Goal: Information Seeking & Learning: Learn about a topic

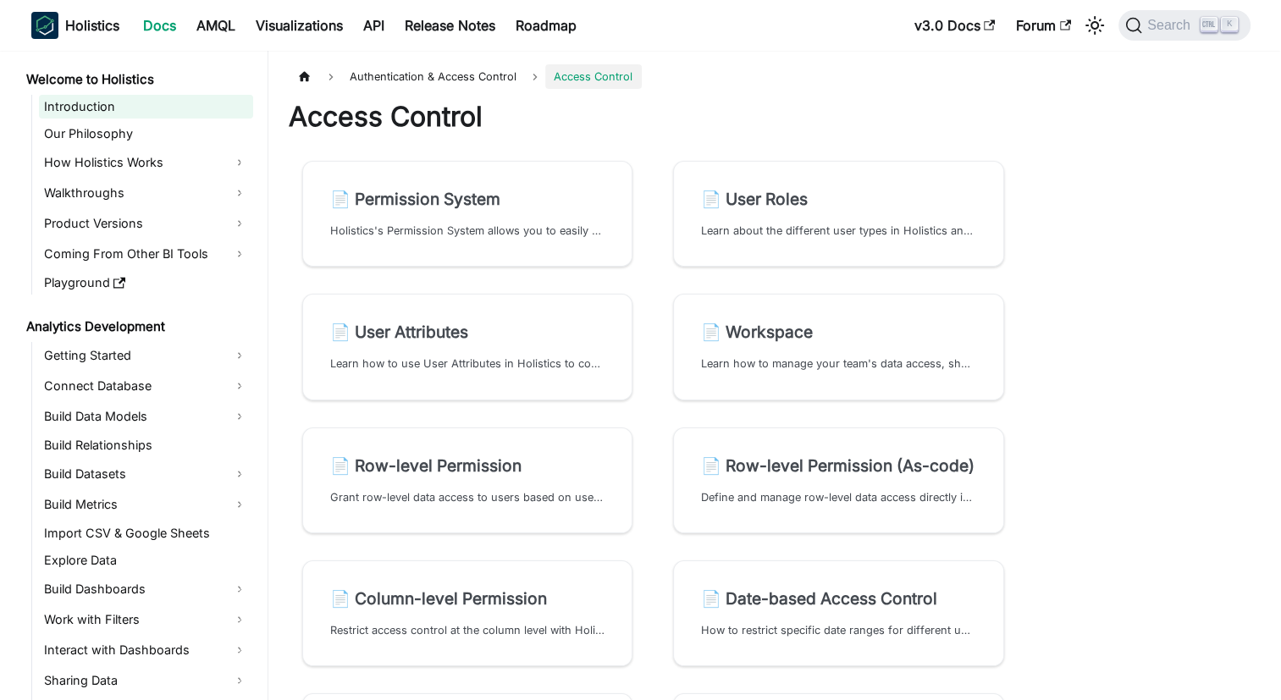
click at [85, 102] on link "Introduction" at bounding box center [146, 107] width 214 height 24
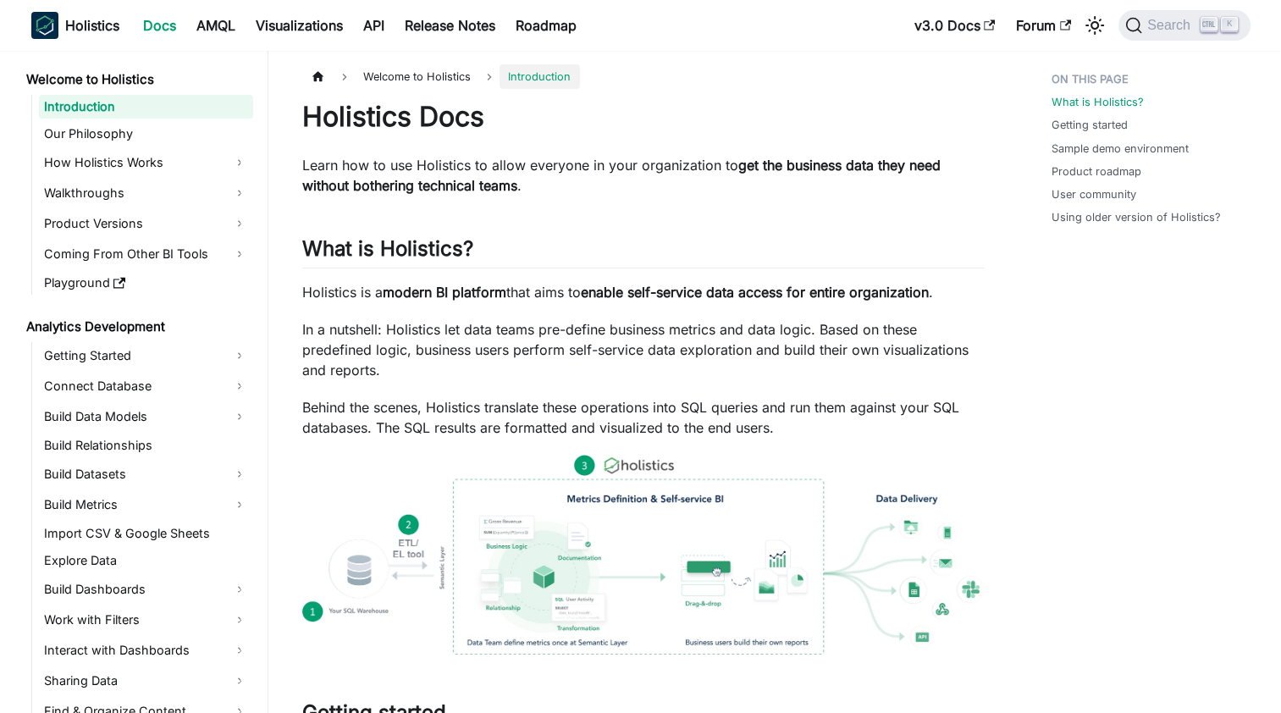
click at [499, 163] on p "Learn how to use Holistics to allow everyone in your organization to get the bu…" at bounding box center [642, 175] width 681 height 41
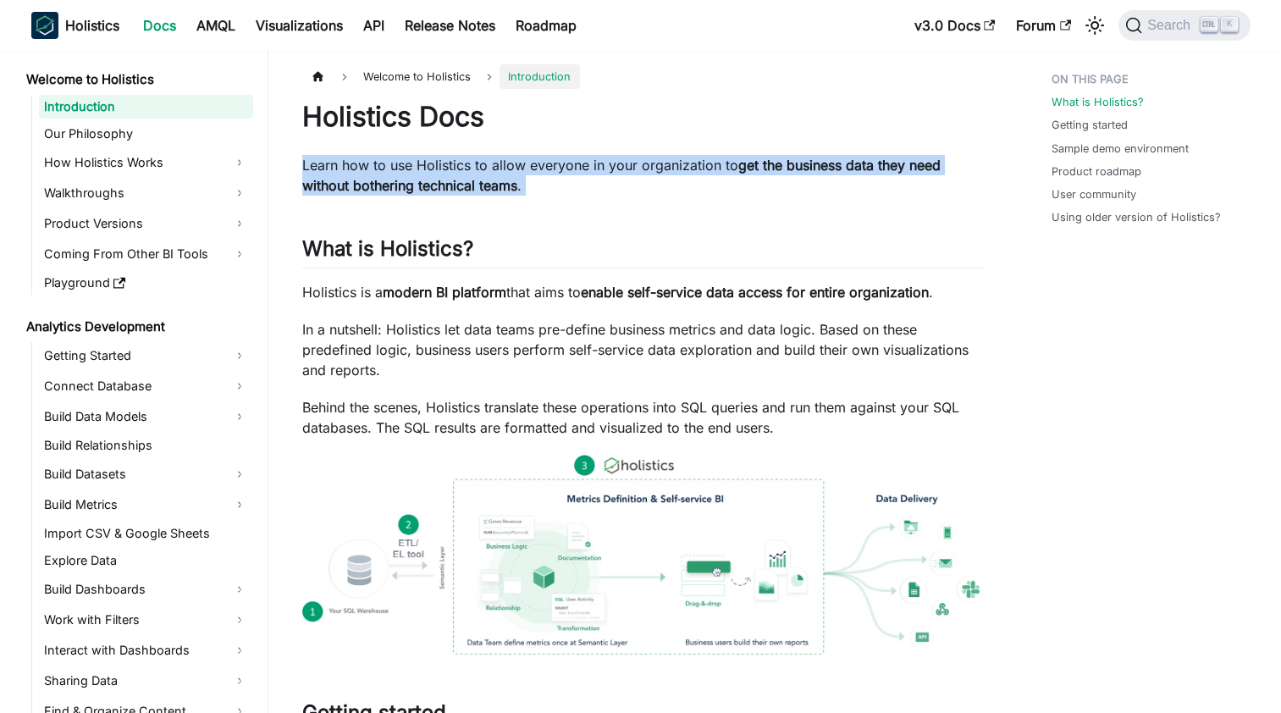
click at [499, 163] on p "Learn how to use Holistics to allow everyone in your organization to get the bu…" at bounding box center [642, 175] width 681 height 41
drag, startPoint x: 499, startPoint y: 163, endPoint x: 416, endPoint y: 164, distance: 83.8
click at [416, 164] on p "Learn how to use Holistics to allow everyone in your organization to get the bu…" at bounding box center [642, 175] width 681 height 41
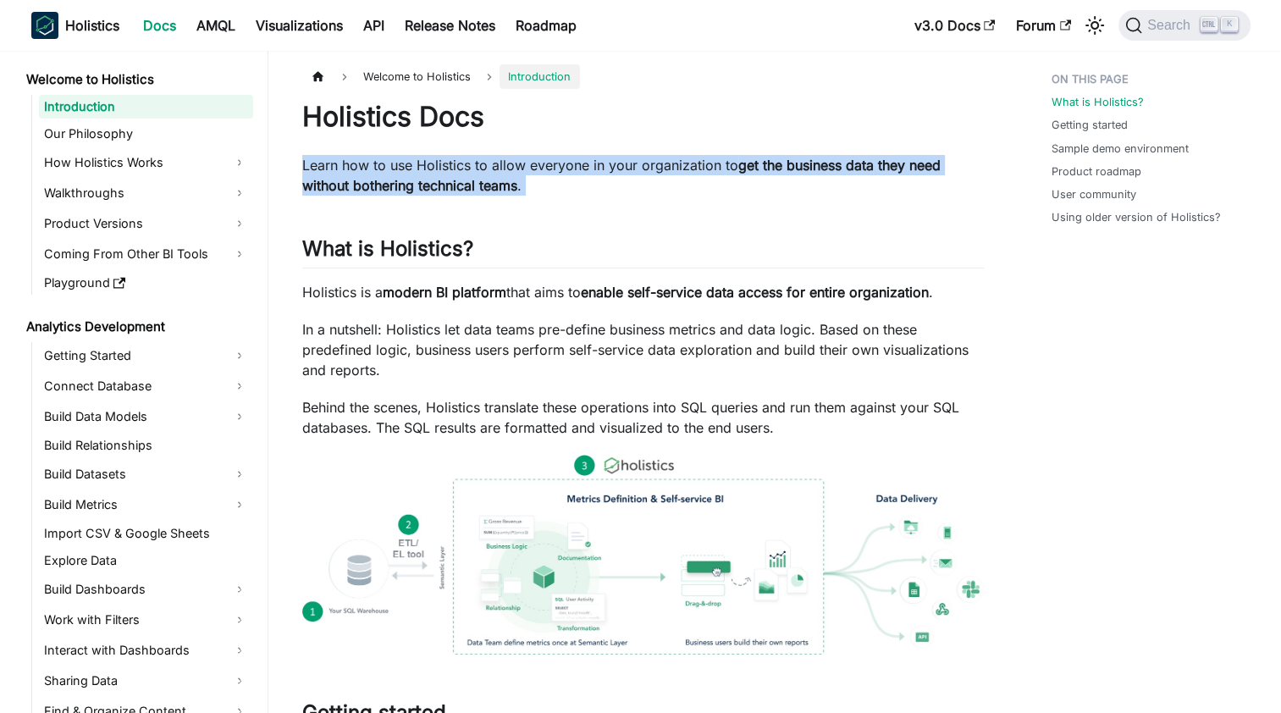
drag, startPoint x: 416, startPoint y: 164, endPoint x: 396, endPoint y: 187, distance: 30.0
click at [396, 187] on strong "get the business data they need without bothering technical teams" at bounding box center [621, 175] width 638 height 37
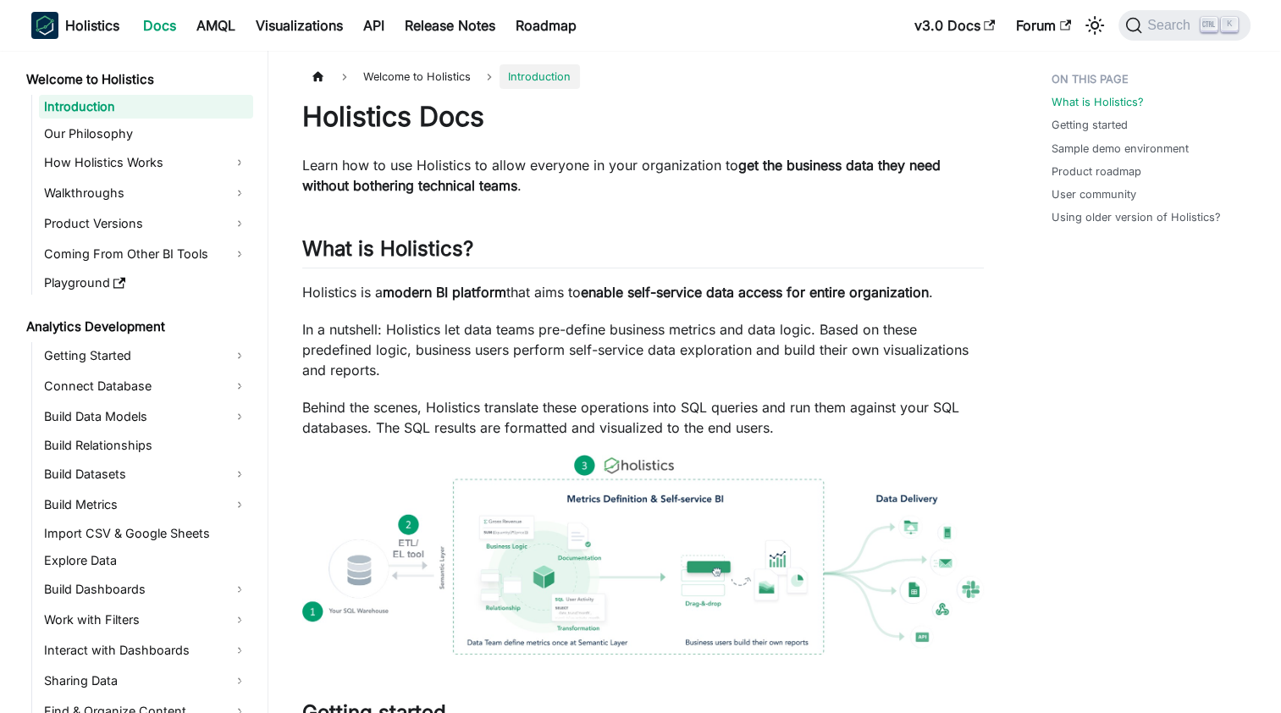
click at [418, 288] on strong "modern BI platform" at bounding box center [445, 292] width 124 height 17
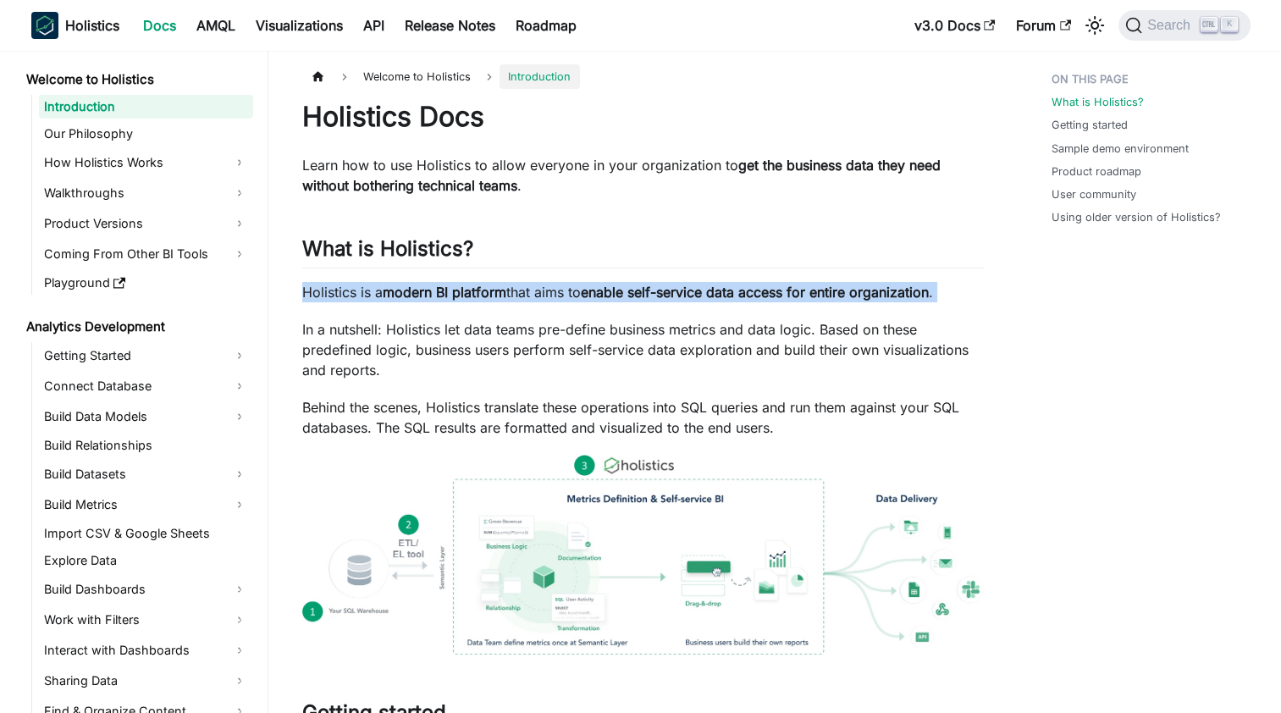
click at [418, 288] on strong "modern BI platform" at bounding box center [445, 292] width 124 height 17
drag, startPoint x: 418, startPoint y: 288, endPoint x: 391, endPoint y: 292, distance: 27.4
click at [391, 292] on strong "modern BI platform" at bounding box center [445, 292] width 124 height 17
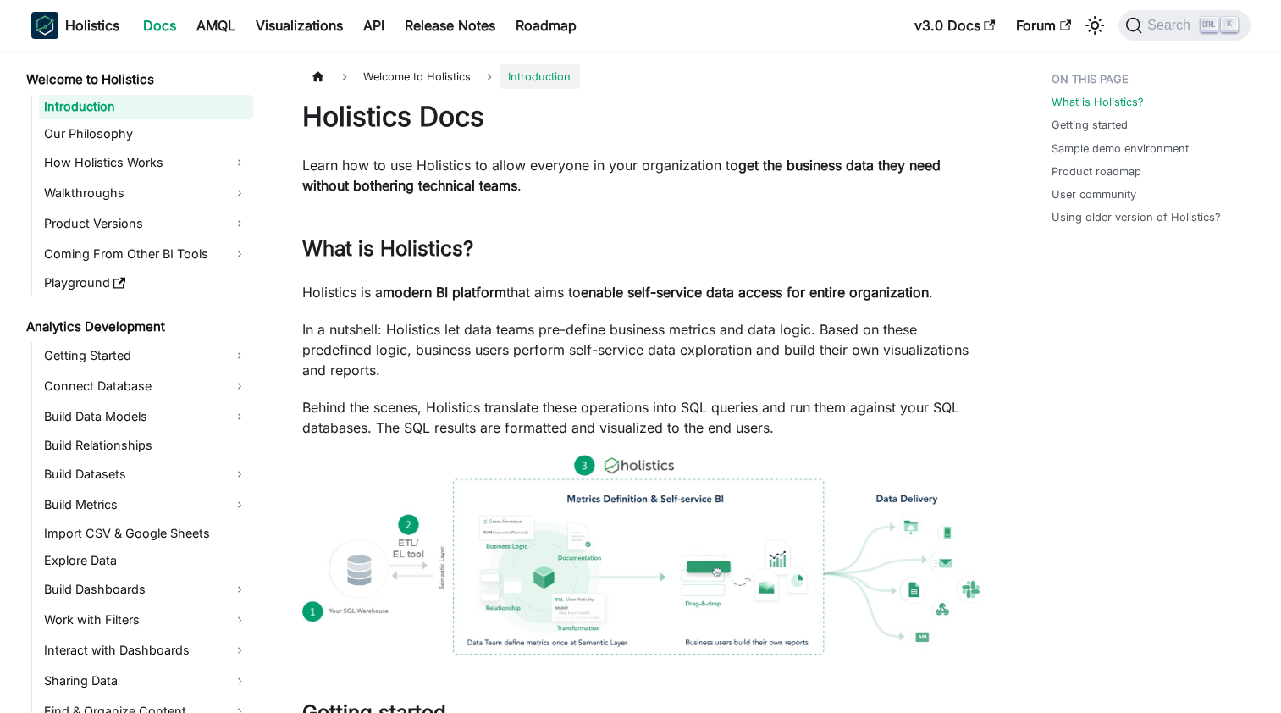
click at [394, 350] on p "In a nutshell: Holistics let data teams pre-define business metrics and data lo…" at bounding box center [642, 349] width 681 height 61
drag, startPoint x: 394, startPoint y: 350, endPoint x: 355, endPoint y: 351, distance: 39.8
click at [355, 351] on p "In a nutshell: Holistics let data teams pre-define business metrics and data lo…" at bounding box center [642, 349] width 681 height 61
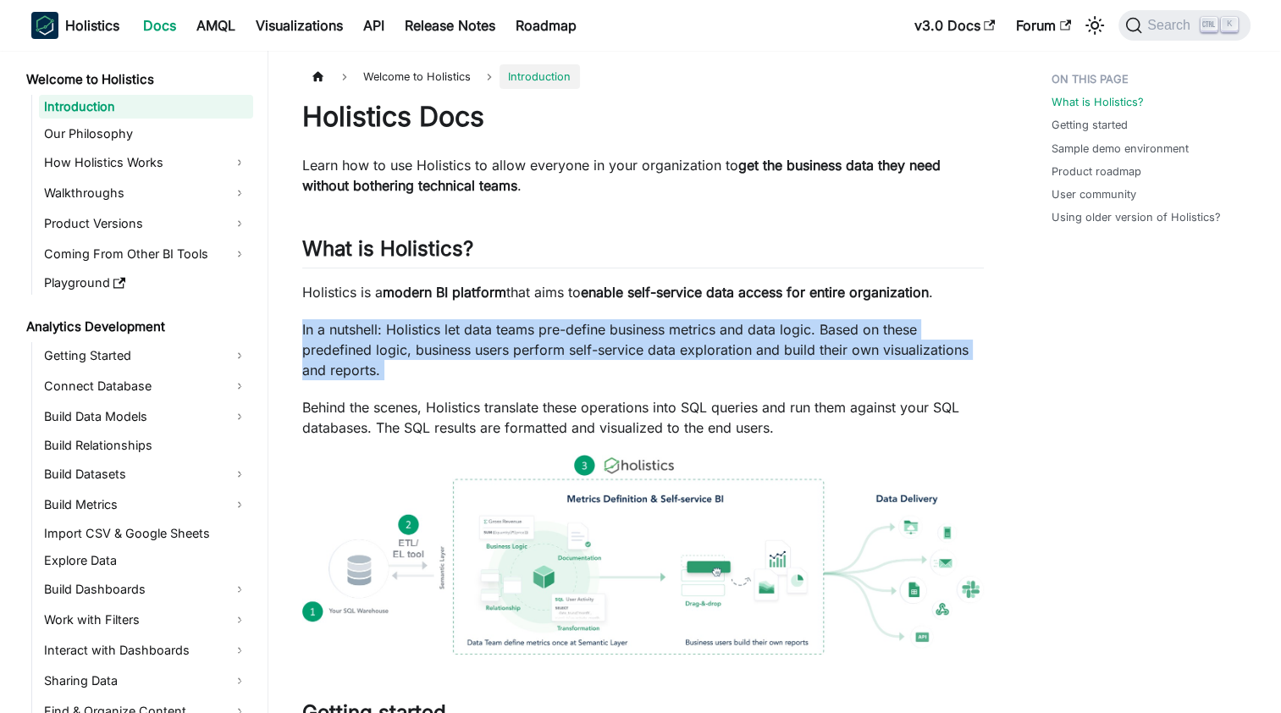
click at [355, 351] on p "In a nutshell: Holistics let data teams pre-define business metrics and data lo…" at bounding box center [642, 349] width 681 height 61
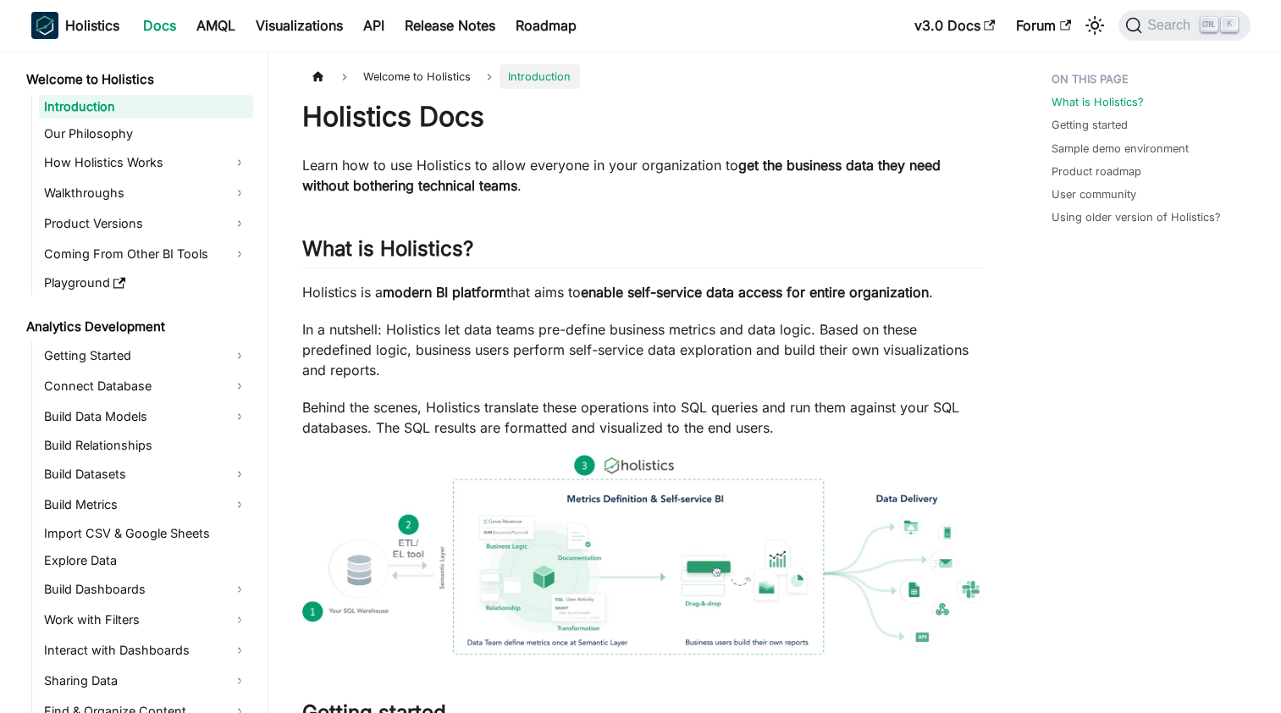
drag, startPoint x: 355, startPoint y: 351, endPoint x: 449, endPoint y: 401, distance: 107.1
click at [449, 401] on p "Behind the scenes, Holistics translate these operations into SQL queries and ru…" at bounding box center [642, 417] width 681 height 41
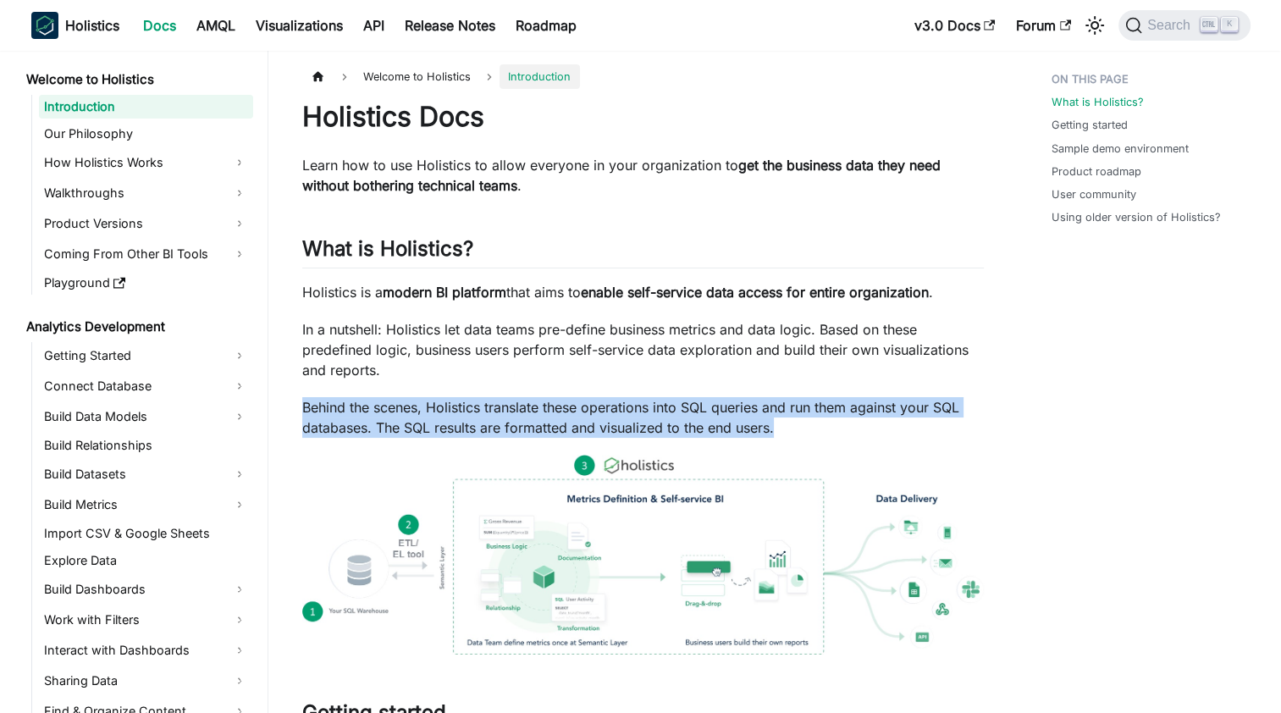
click at [449, 401] on p "Behind the scenes, Holistics translate these operations into SQL queries and ru…" at bounding box center [642, 417] width 681 height 41
drag, startPoint x: 449, startPoint y: 401, endPoint x: 406, endPoint y: 408, distance: 43.7
click at [406, 408] on p "Behind the scenes, Holistics translate these operations into SQL queries and ru…" at bounding box center [642, 417] width 681 height 41
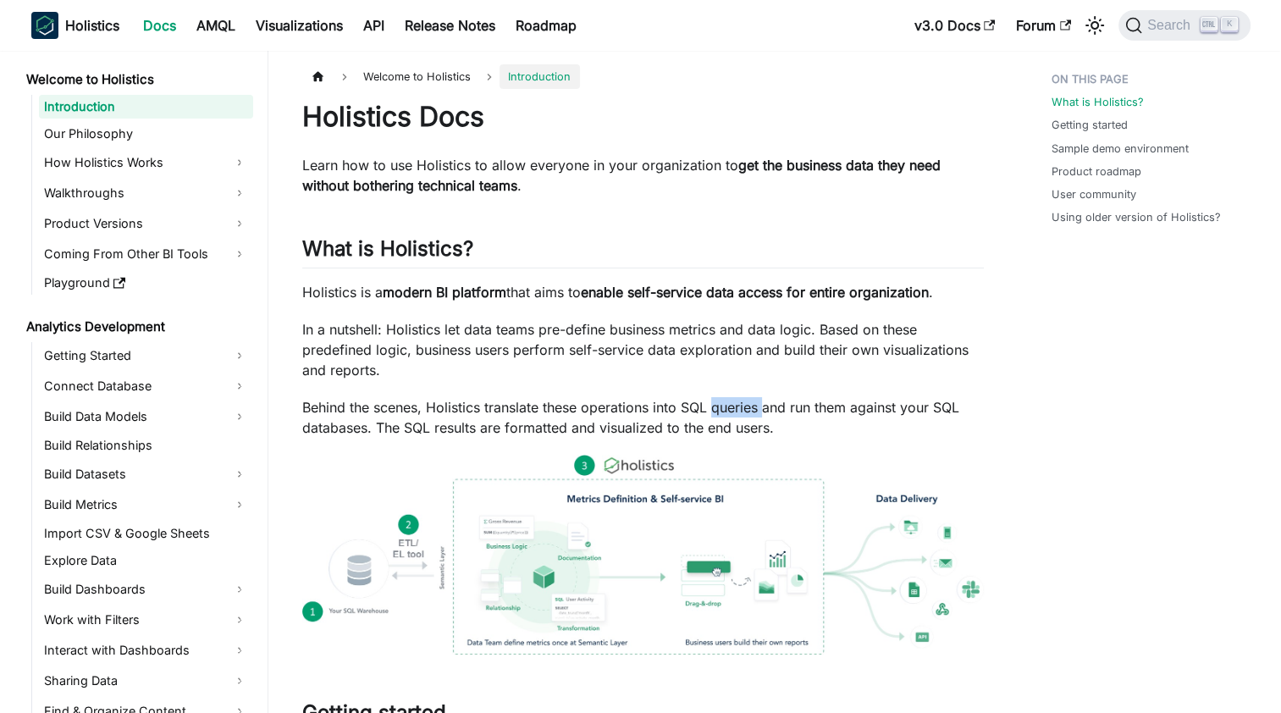
drag, startPoint x: 749, startPoint y: 396, endPoint x: 738, endPoint y: 418, distance: 24.6
click at [741, 410] on p "Behind the scenes, Holistics translate these operations into SQL queries and ru…" at bounding box center [642, 417] width 681 height 41
